Goal: Download file/media

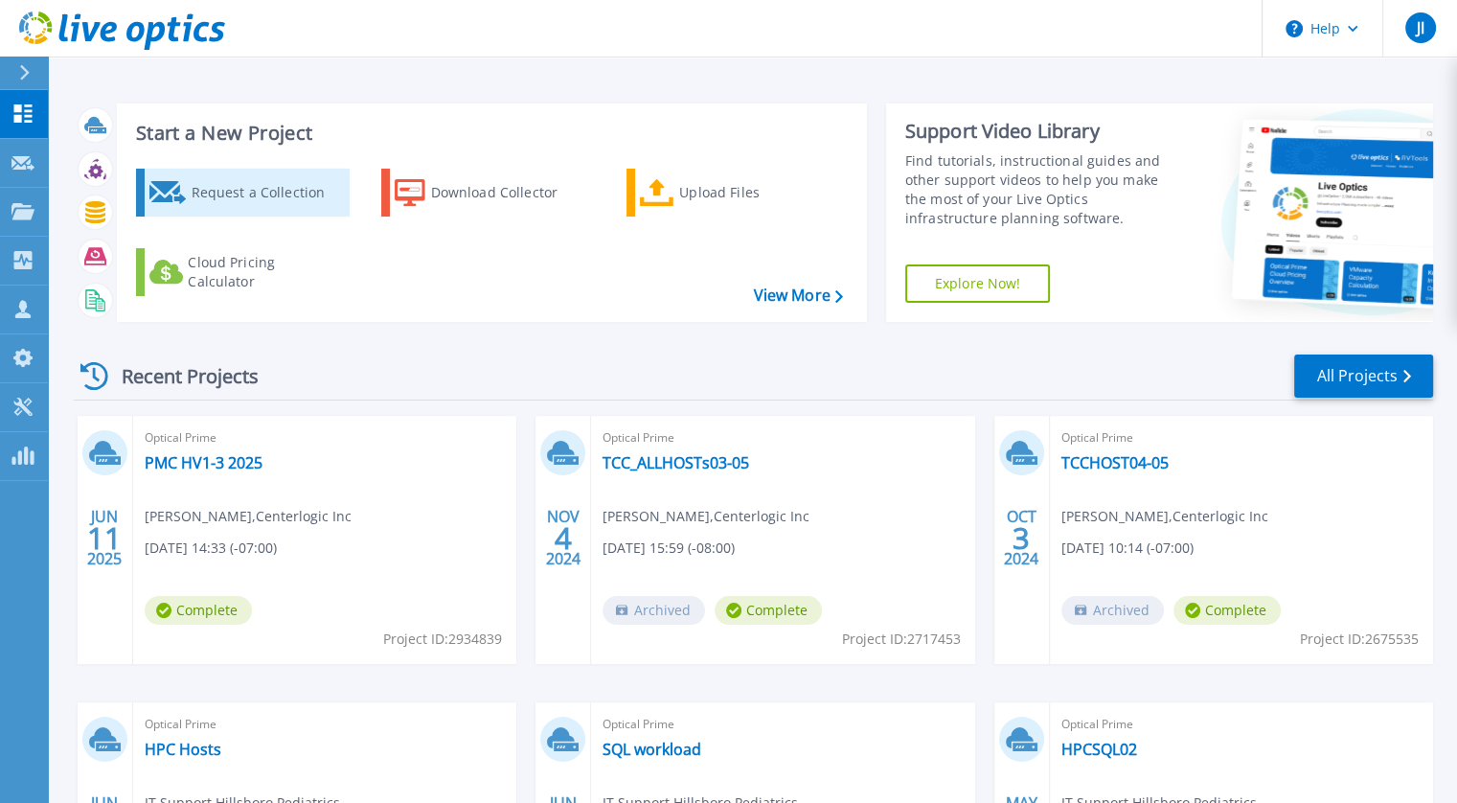
click at [252, 203] on div "Request a Collection" at bounding box center [267, 192] width 153 height 38
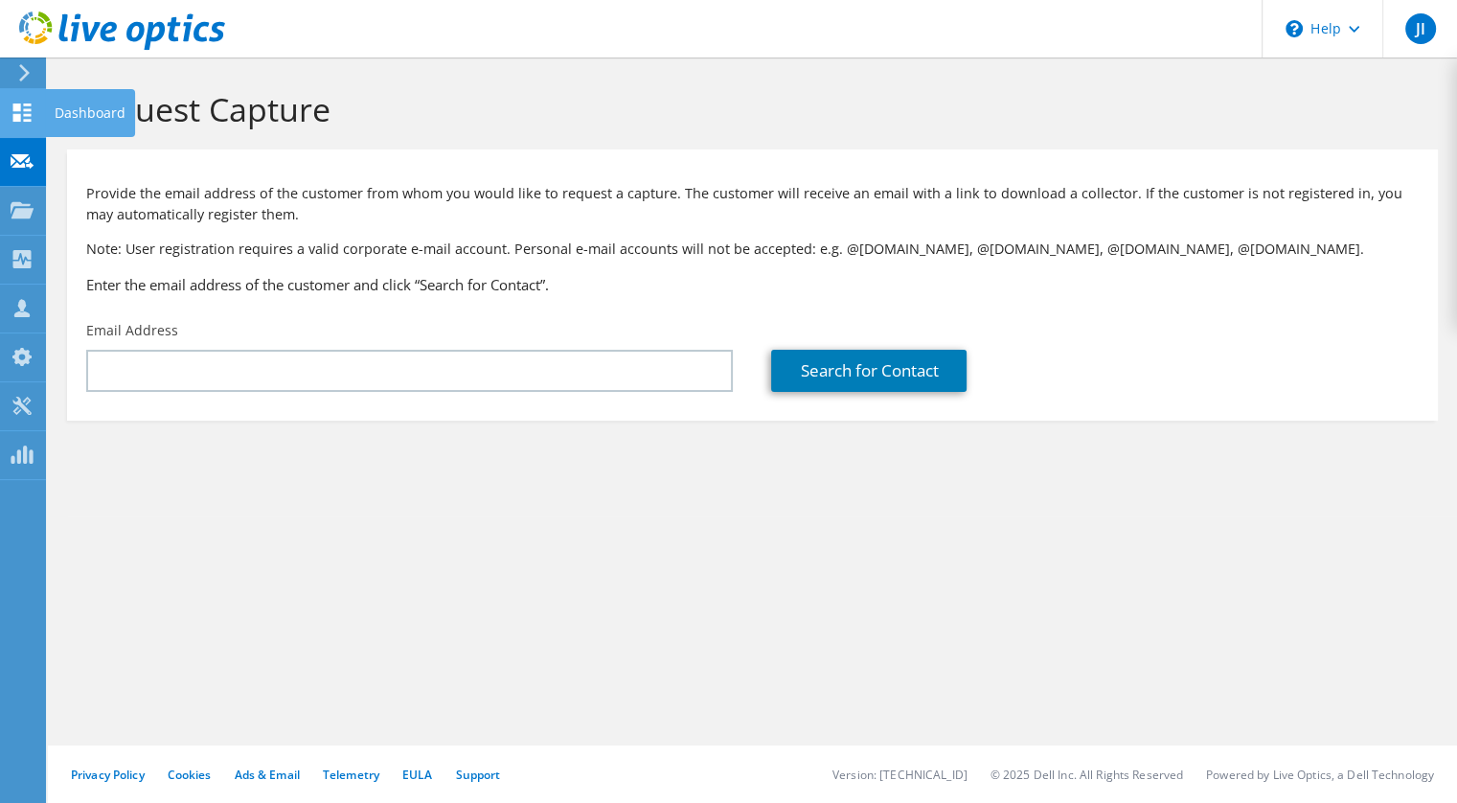
click at [15, 108] on use at bounding box center [22, 112] width 18 height 18
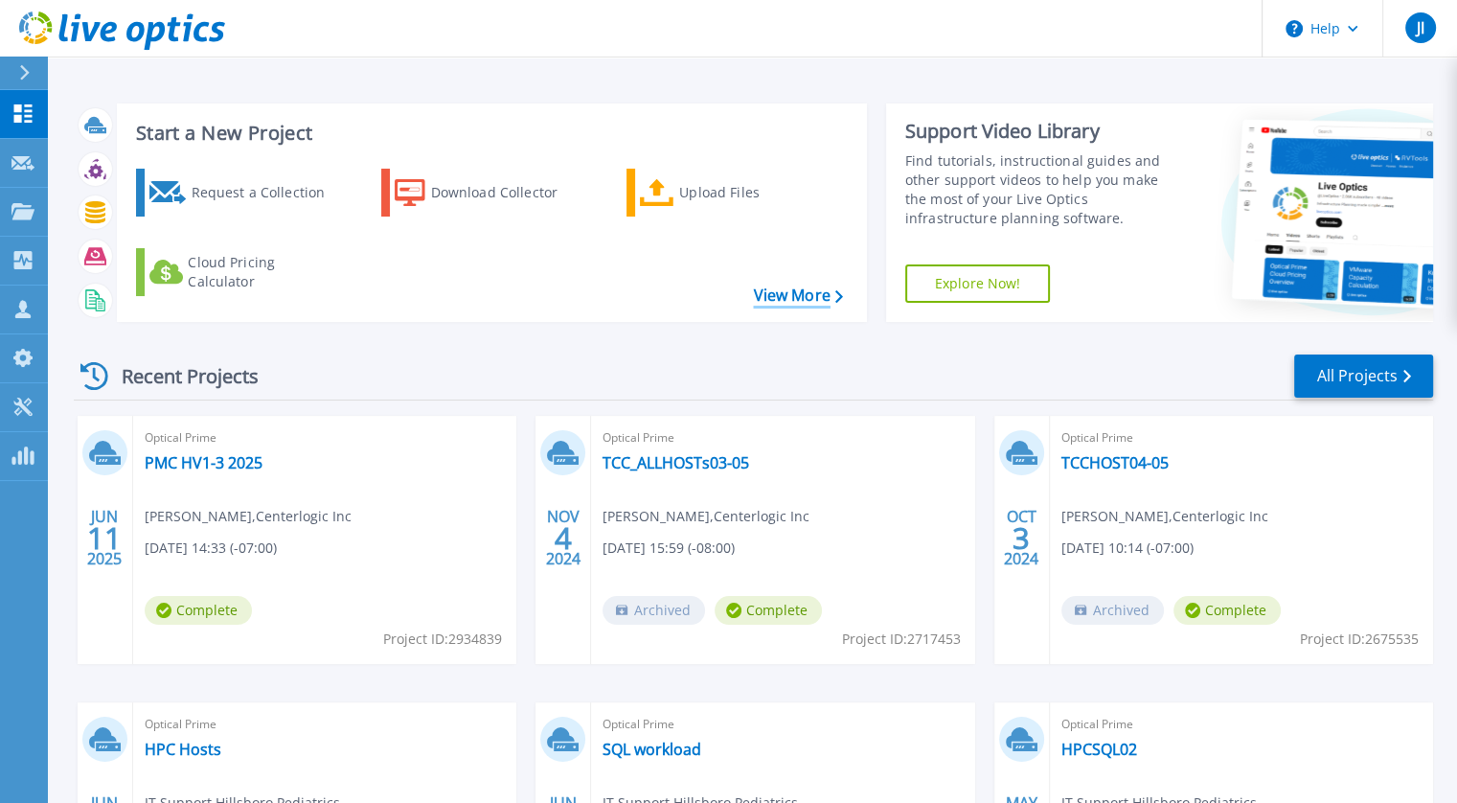
click at [797, 292] on link "View More" at bounding box center [797, 295] width 89 height 18
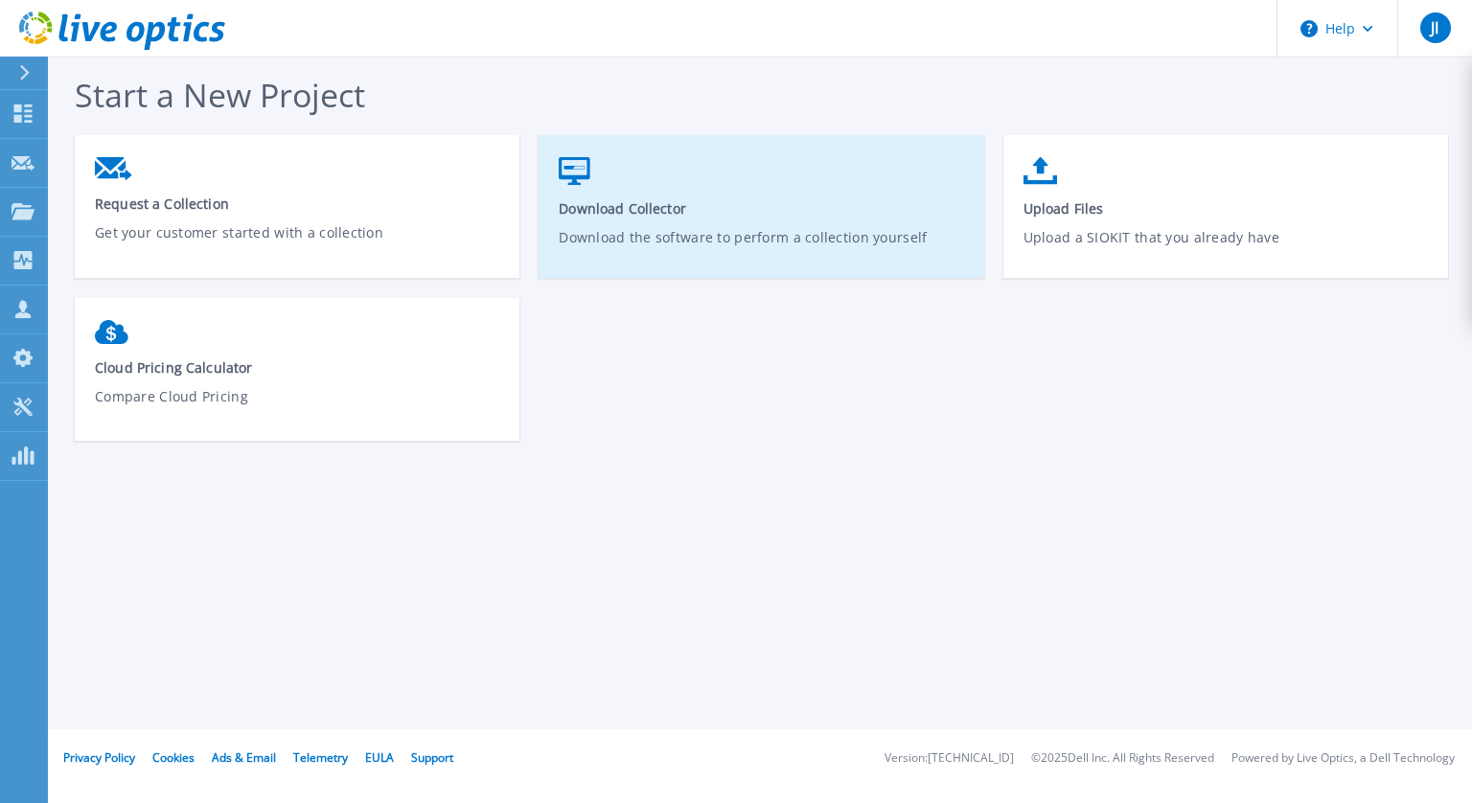
click at [598, 189] on link "Download Collector Download the software to perform a collection yourself" at bounding box center [760, 216] width 445 height 137
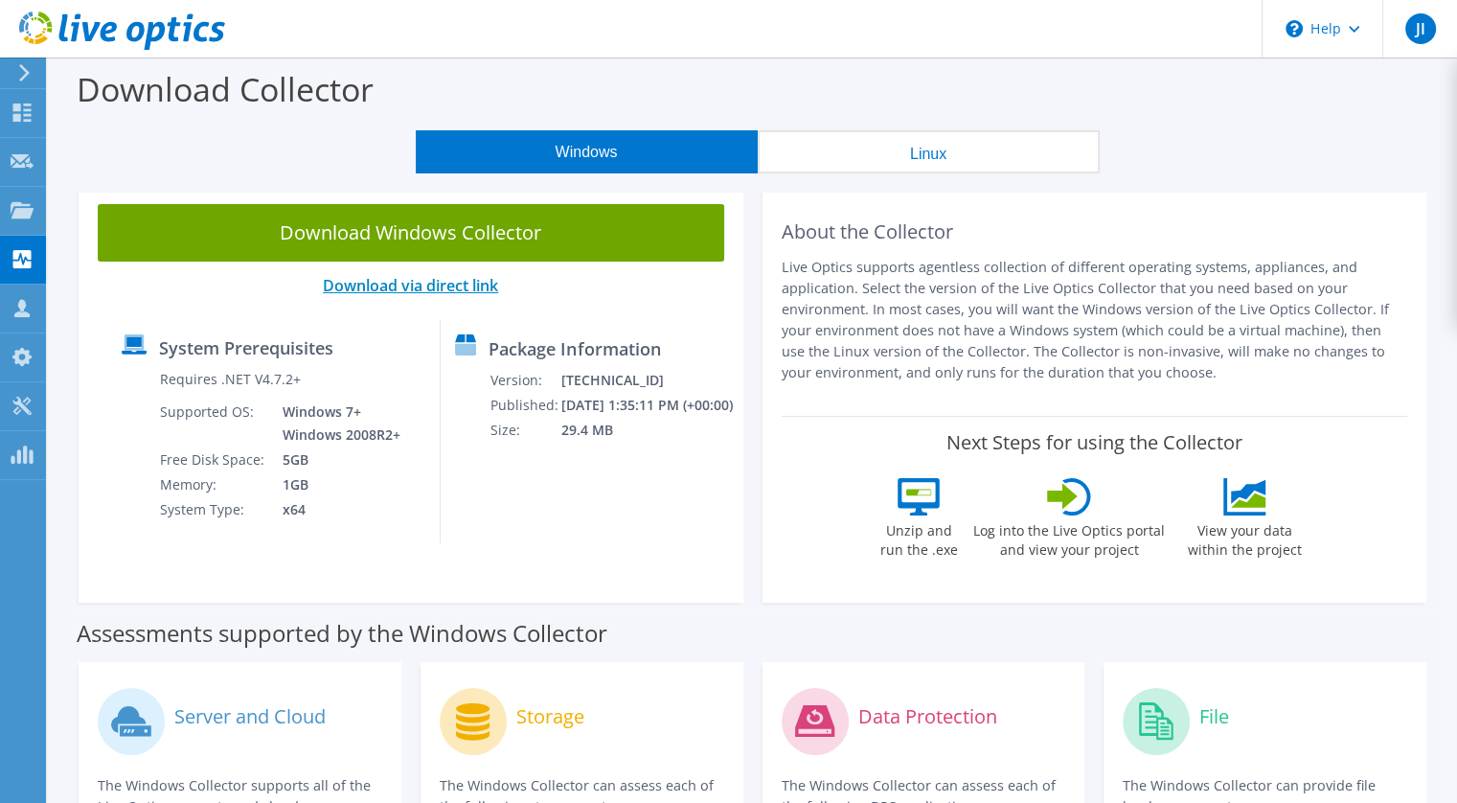
click at [451, 286] on link "Download via direct link" at bounding box center [410, 285] width 175 height 21
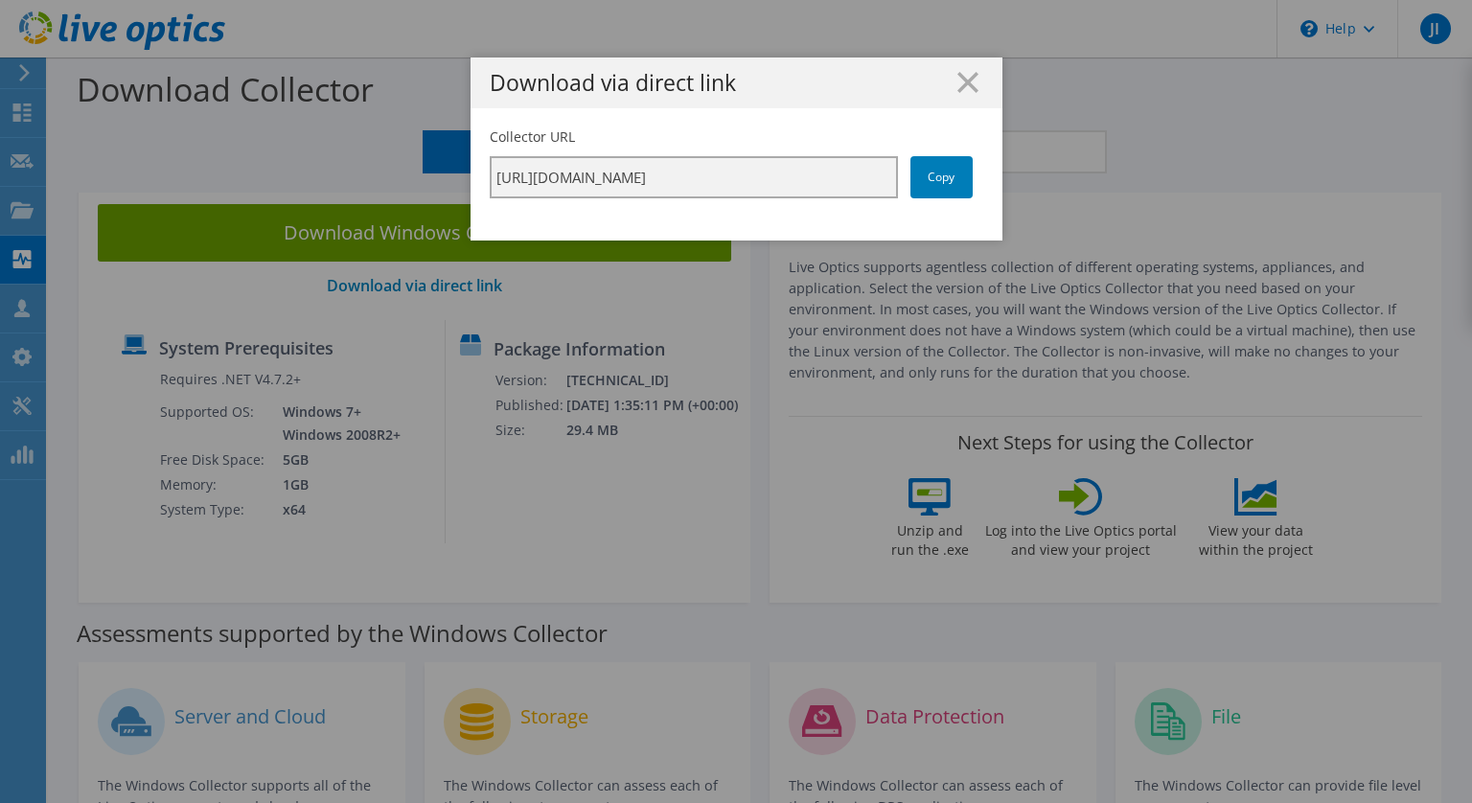
click at [740, 182] on input "[URL][DOMAIN_NAME]" at bounding box center [694, 177] width 408 height 42
